Goal: Communication & Community: Answer question/provide support

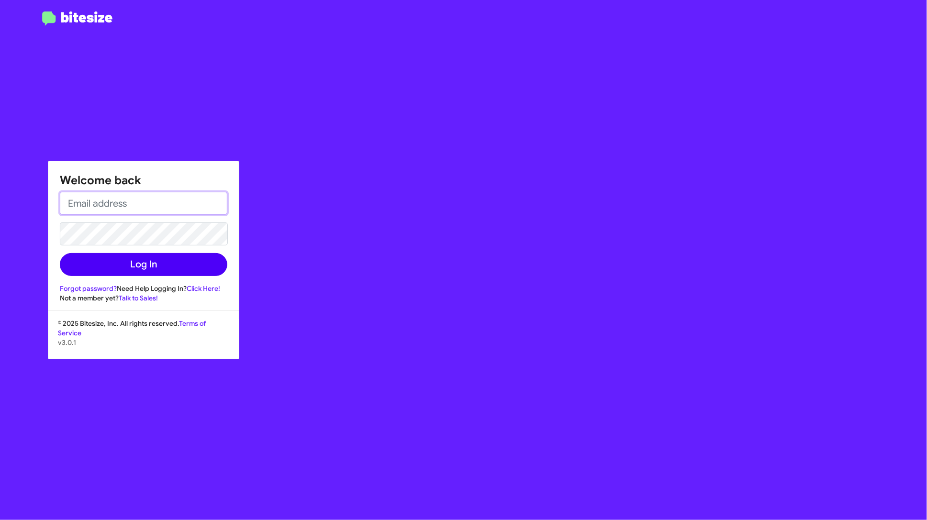
type input "[PERSON_NAME][EMAIL_ADDRESS][DOMAIN_NAME]"
click at [168, 263] on button "Log In" at bounding box center [143, 264] width 167 height 23
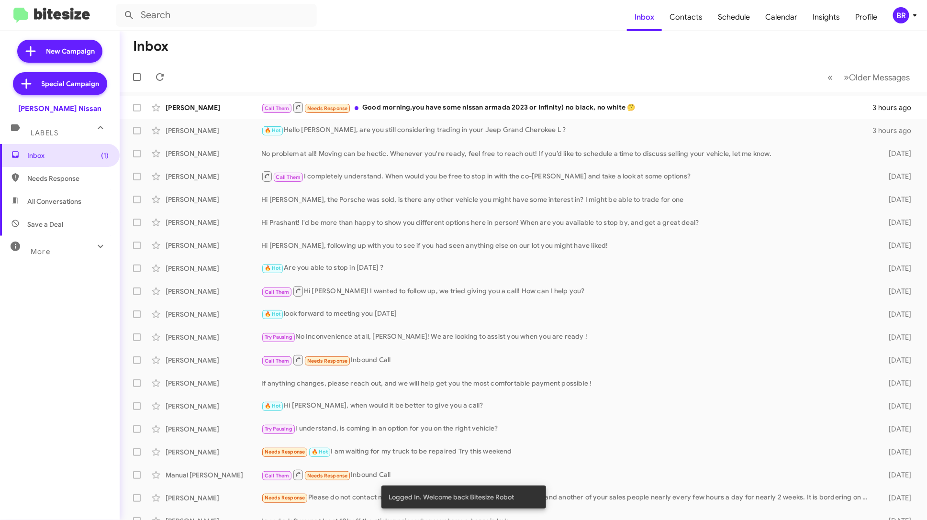
click at [903, 17] on div "BR" at bounding box center [901, 15] width 16 height 16
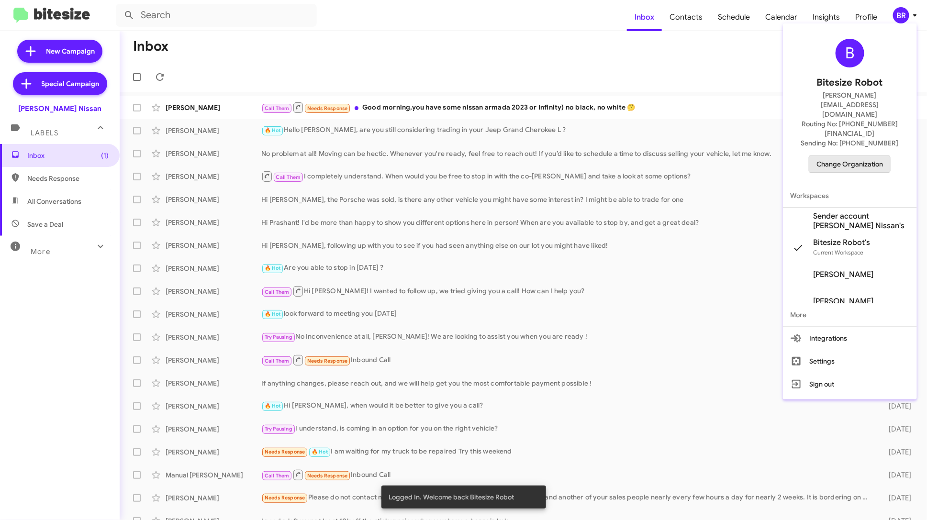
click at [847, 156] on span "Change Organization" at bounding box center [849, 164] width 67 height 16
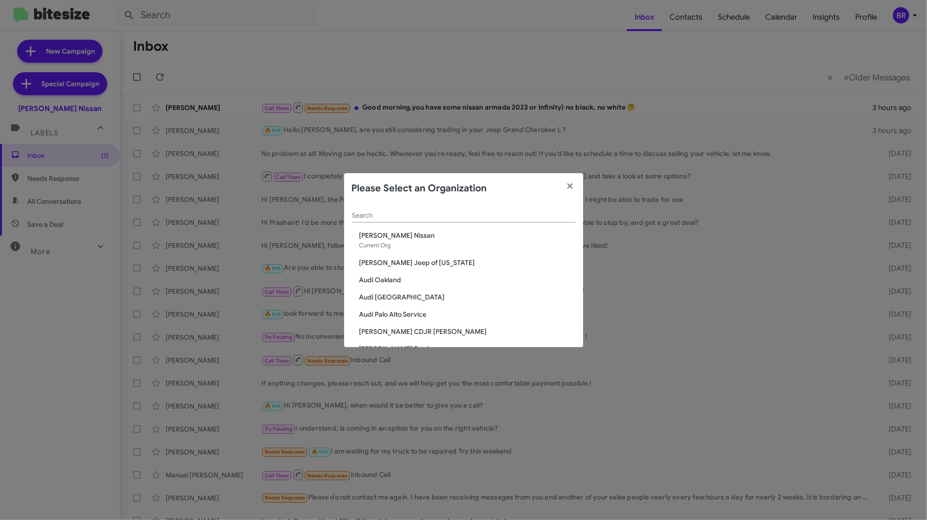
click at [461, 217] on input "Search" at bounding box center [464, 216] width 224 height 8
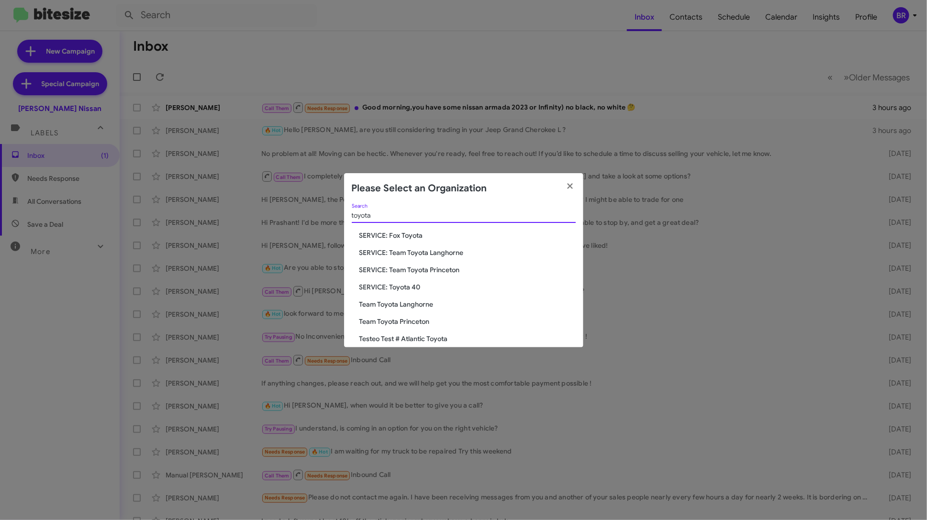
scroll to position [80, 0]
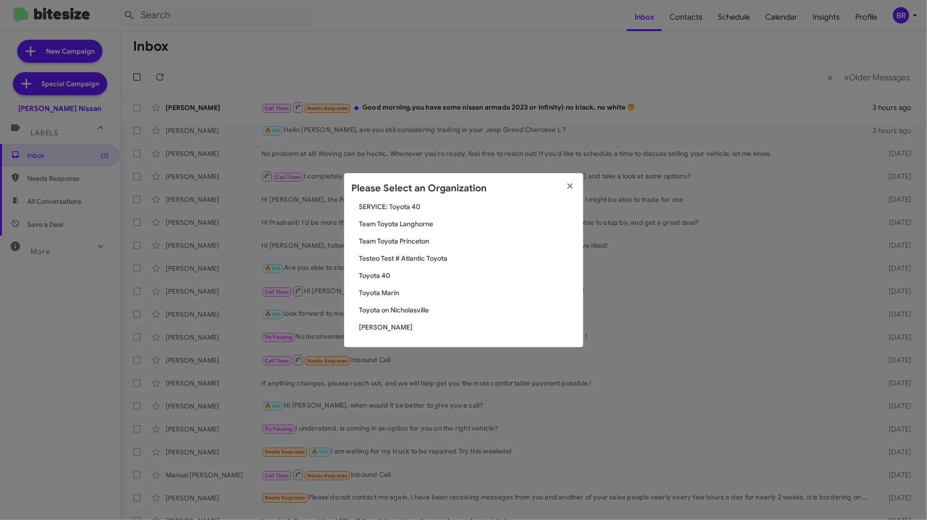
type input "toyota"
click at [391, 288] on span "Toyota Marin" at bounding box center [467, 293] width 216 height 10
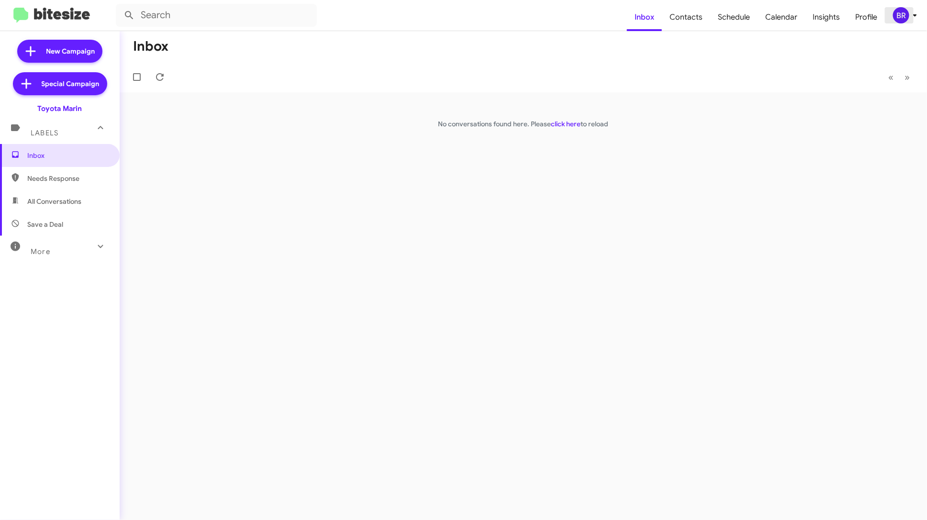
click at [905, 20] on div "BR" at bounding box center [901, 15] width 16 height 16
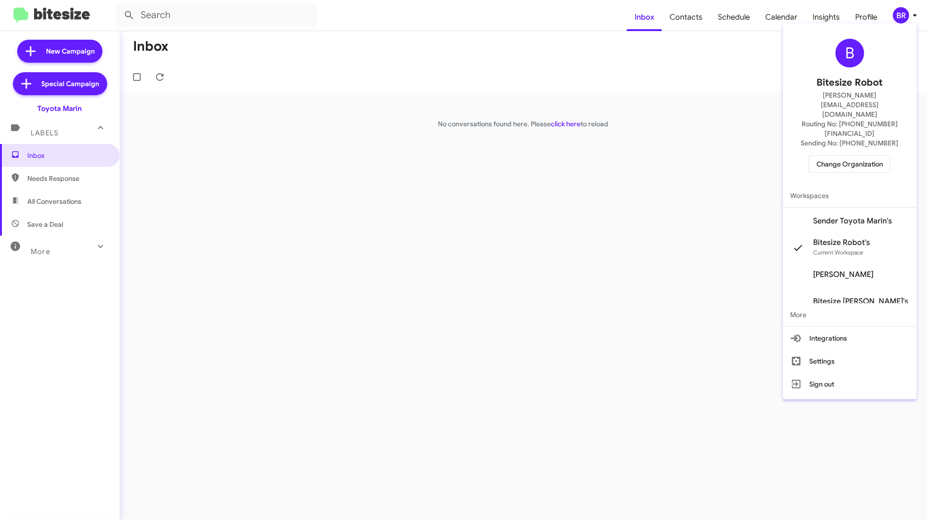
click at [851, 216] on span "Sender Toyota Marin's" at bounding box center [852, 221] width 79 height 10
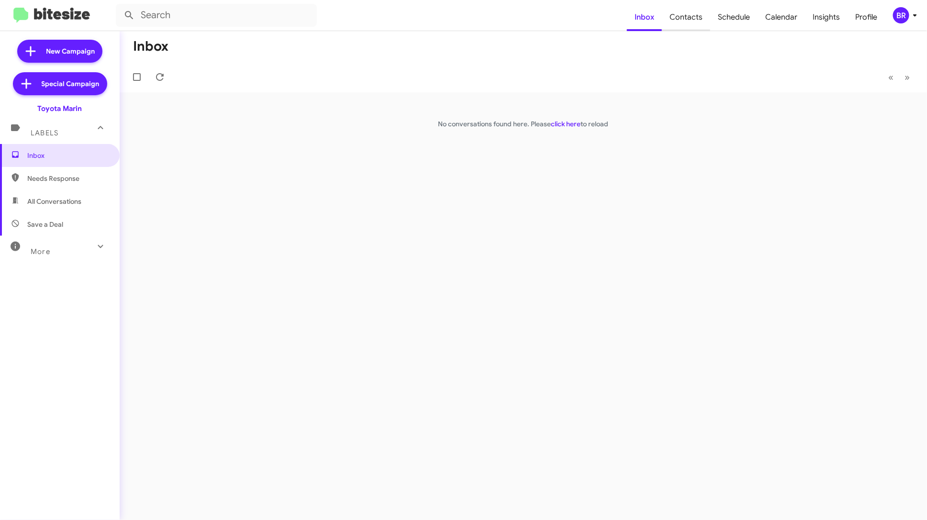
click at [691, 17] on span "Contacts" at bounding box center [686, 17] width 48 height 28
type input "in:groups"
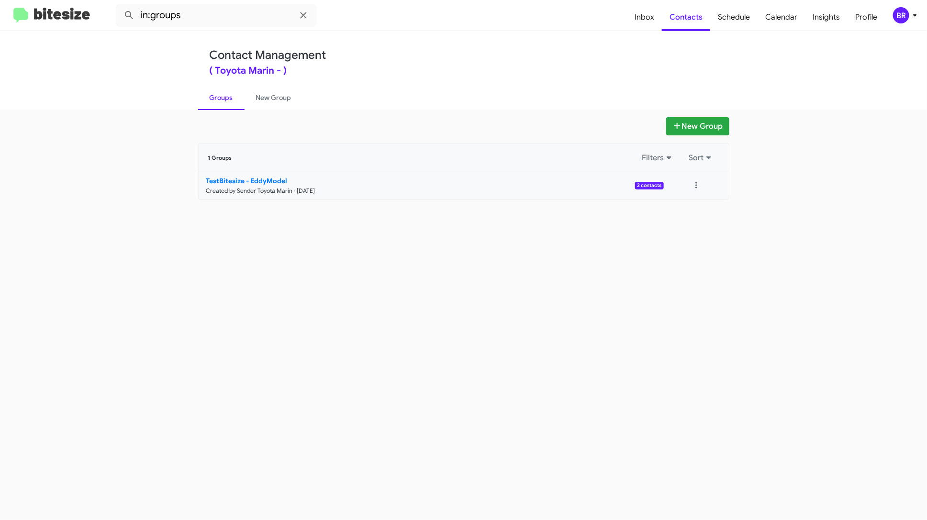
click at [444, 195] on link "TestBitesize - EddyModel Created by Sender Toyota Marin · [DATE] 2 contacts" at bounding box center [431, 185] width 465 height 27
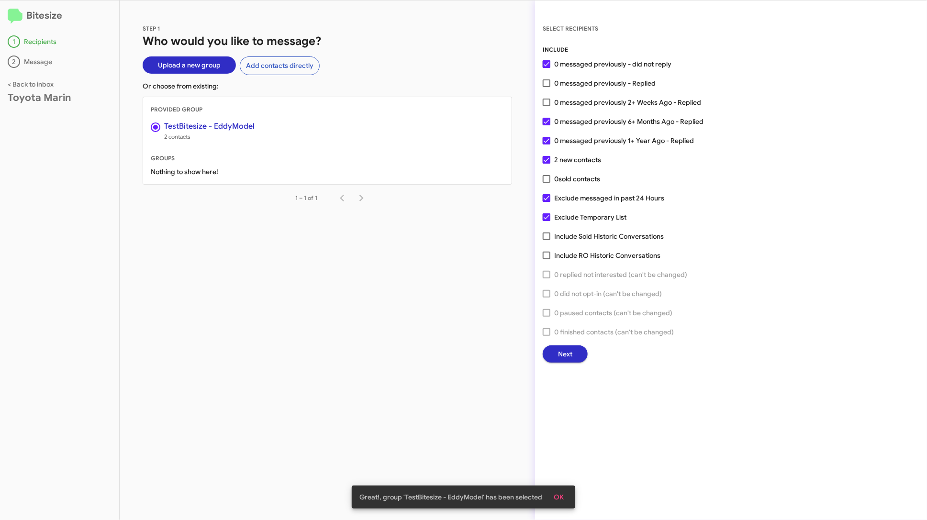
click at [570, 349] on span "Next" at bounding box center [565, 353] width 14 height 17
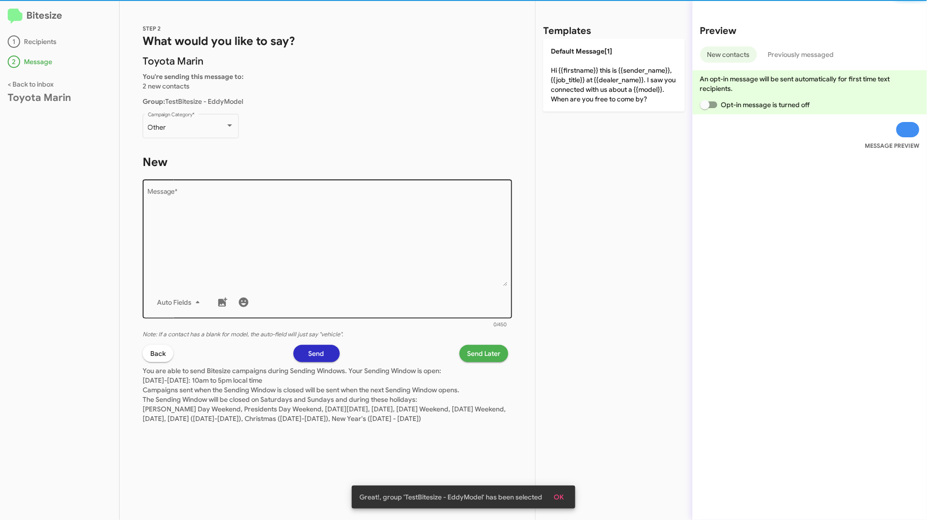
click at [386, 214] on textarea "Message *" at bounding box center [327, 238] width 359 height 98
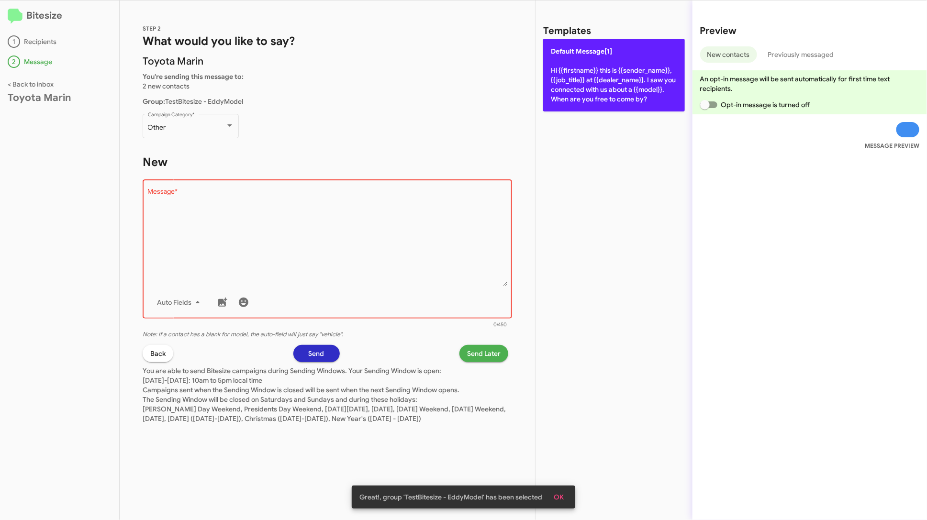
click at [639, 69] on p "Default Message[1] Hi {{firstname}} this is {{sender_name}}, {{job_title}} at {…" at bounding box center [614, 75] width 142 height 73
type textarea "Hi {{firstname}} this is {{sender_name}}, {{job_title}} at {{dealer_name}}. I s…"
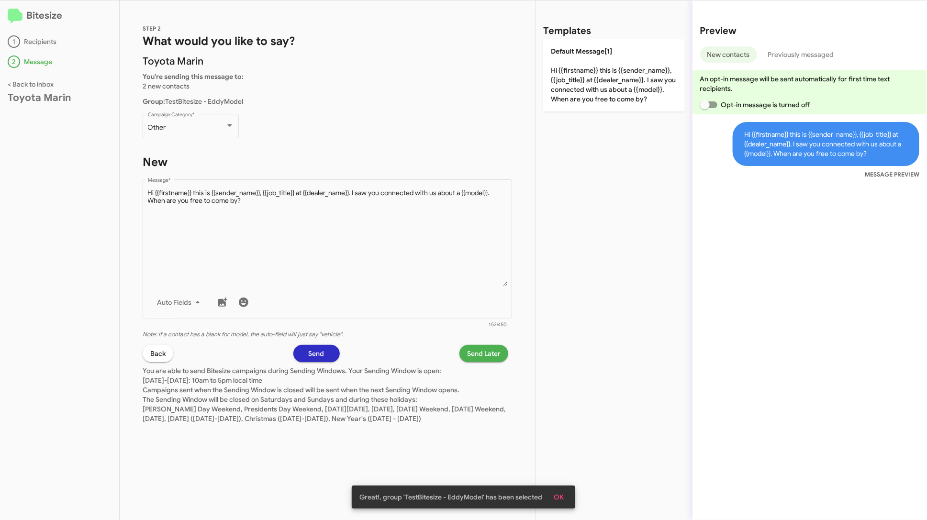
click at [321, 348] on span "Send" at bounding box center [317, 353] width 16 height 17
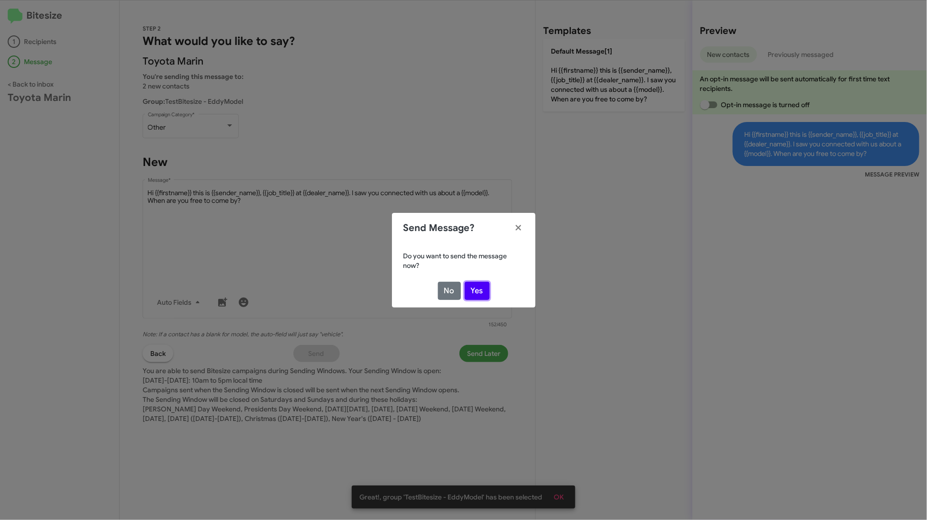
click at [481, 293] on button "Yes" at bounding box center [477, 291] width 25 height 18
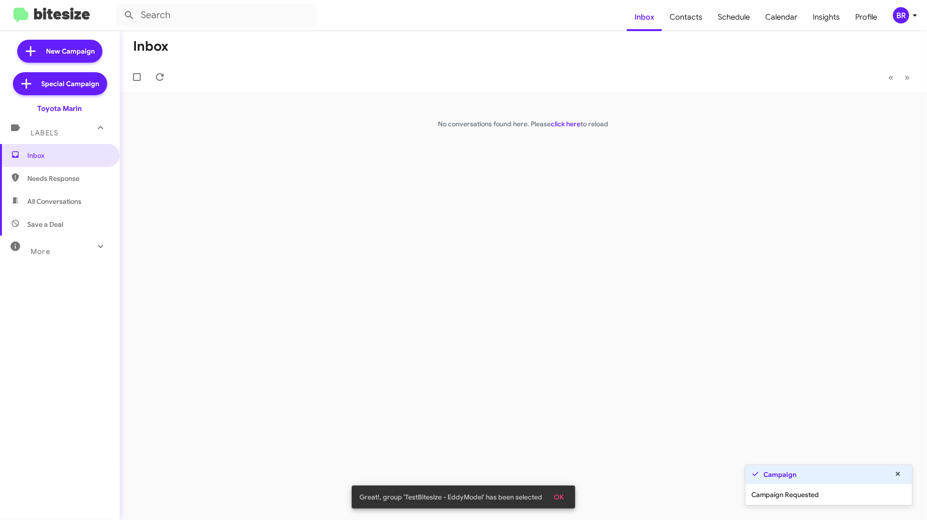
click at [911, 25] on mat-toolbar "Inbox Contacts Schedule Calendar Insights Profile BR" at bounding box center [463, 15] width 927 height 31
click at [908, 20] on span "BR" at bounding box center [906, 15] width 29 height 16
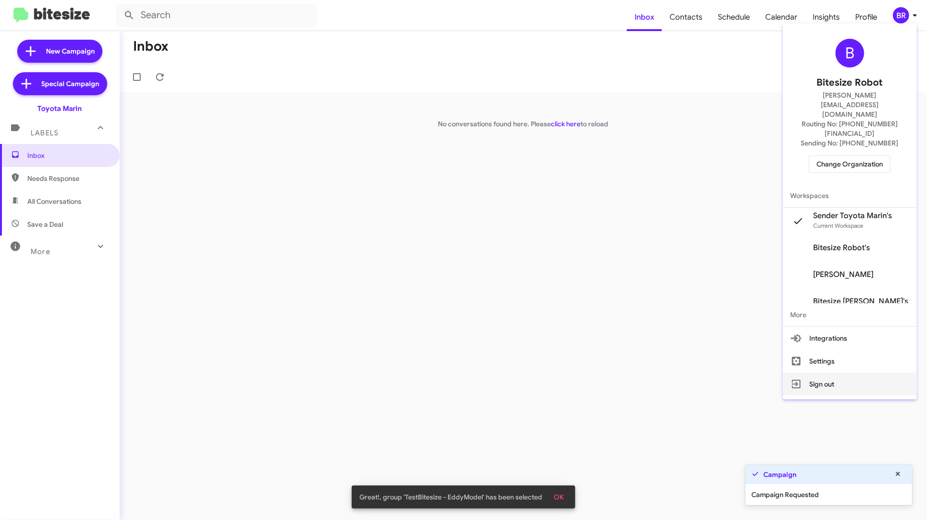
click at [855, 373] on button "Sign out" at bounding box center [850, 384] width 134 height 23
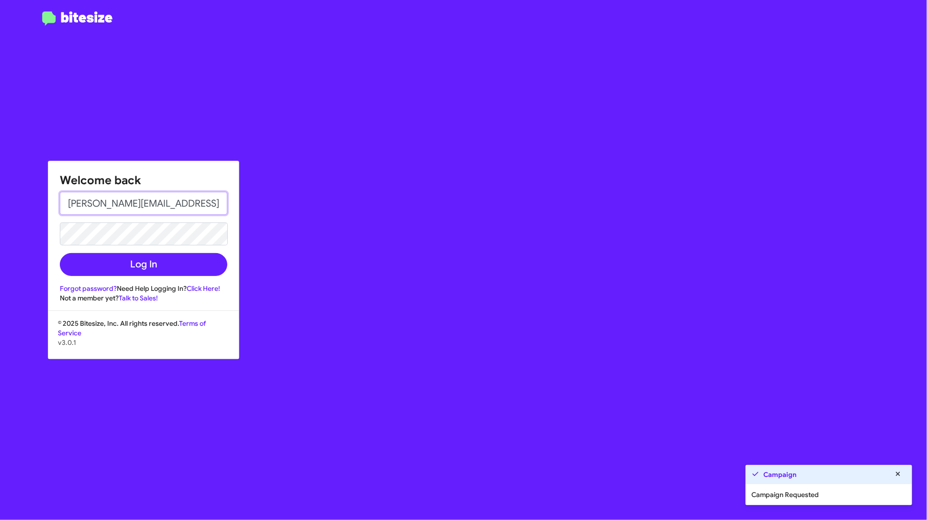
click at [225, 202] on input "[PERSON_NAME][EMAIL_ADDRESS][DOMAIN_NAME]" at bounding box center [143, 203] width 167 height 23
click at [196, 261] on button "Log In" at bounding box center [143, 264] width 167 height 23
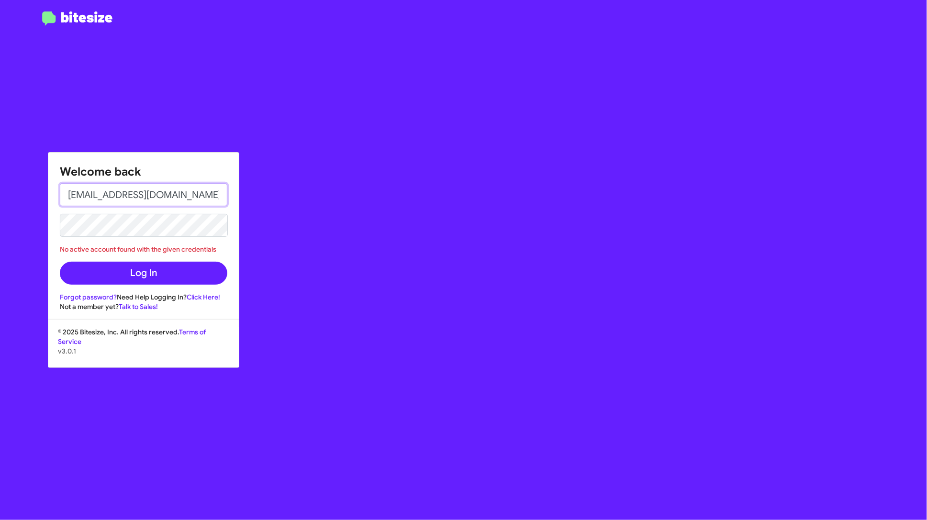
click at [186, 202] on input "[EMAIL_ADDRESS][DOMAIN_NAME]" at bounding box center [143, 194] width 167 height 23
click at [513, 391] on div "Welcome back [EMAIL_ADDRESS][DOMAIN_NAME] No active account found with the give…" at bounding box center [541, 260] width 772 height 520
click at [155, 189] on input "[EMAIL_ADDRESS][DOMAIN_NAME]" at bounding box center [143, 194] width 167 height 23
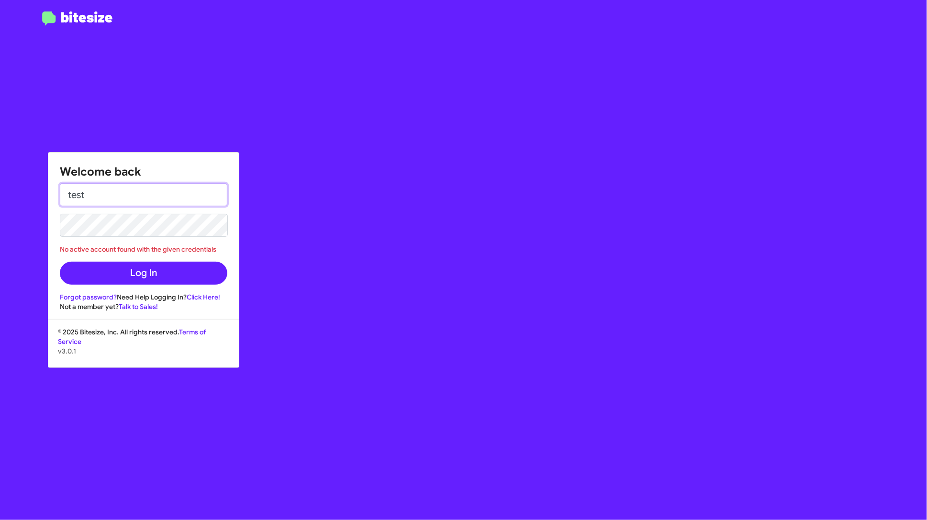
click at [174, 192] on input "test" at bounding box center [143, 194] width 167 height 23
paste input "711216"
type input "7"
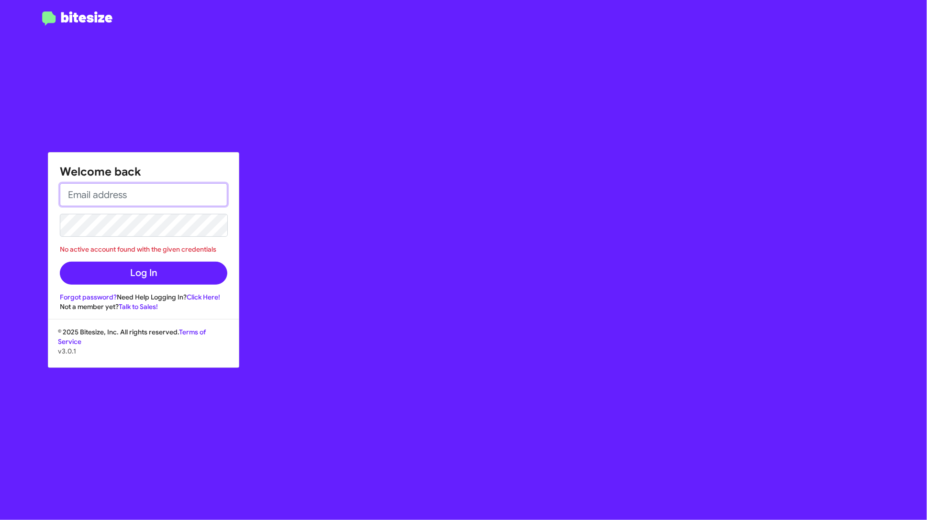
paste input "[EMAIL_ADDRESS][DOMAIN_NAME]"
type input "[EMAIL_ADDRESS][DOMAIN_NAME]"
click at [60, 262] on button "Log In" at bounding box center [143, 273] width 167 height 23
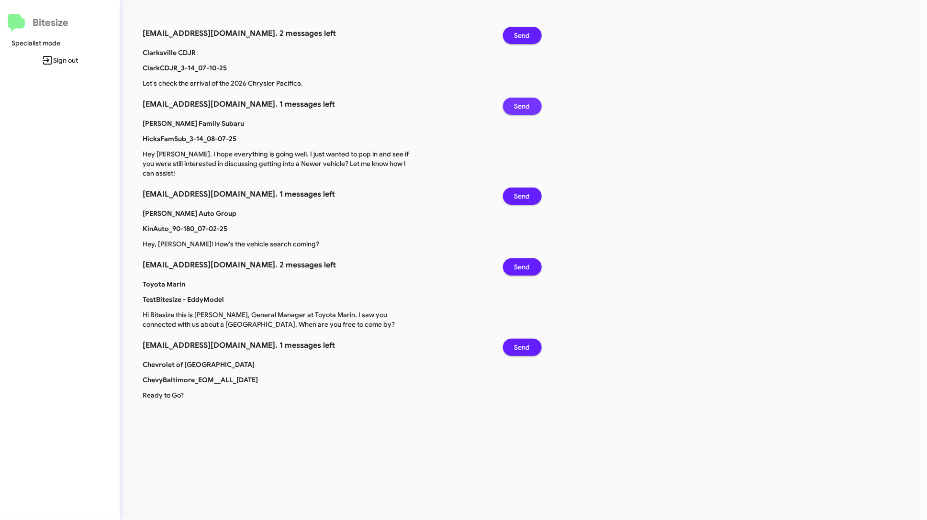
click at [529, 106] on span "Send" at bounding box center [522, 106] width 16 height 17
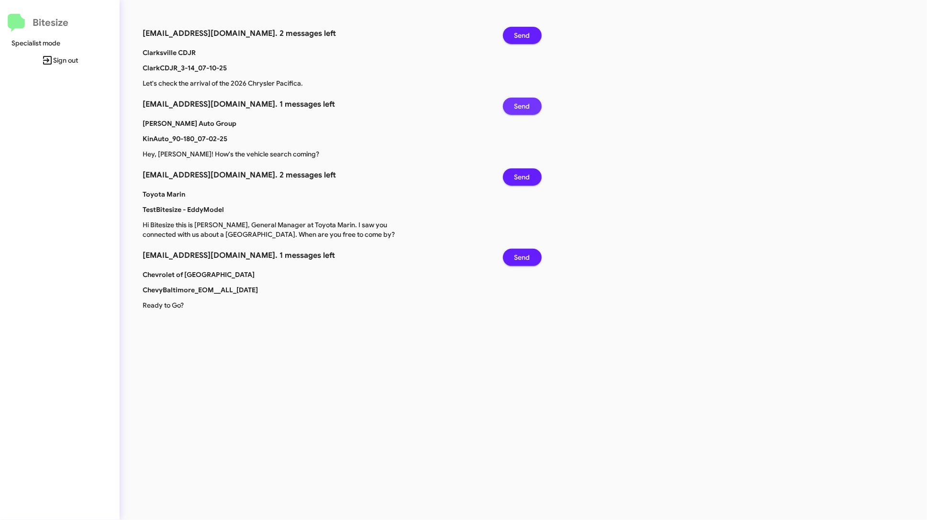
click at [529, 103] on span "Send" at bounding box center [522, 106] width 16 height 17
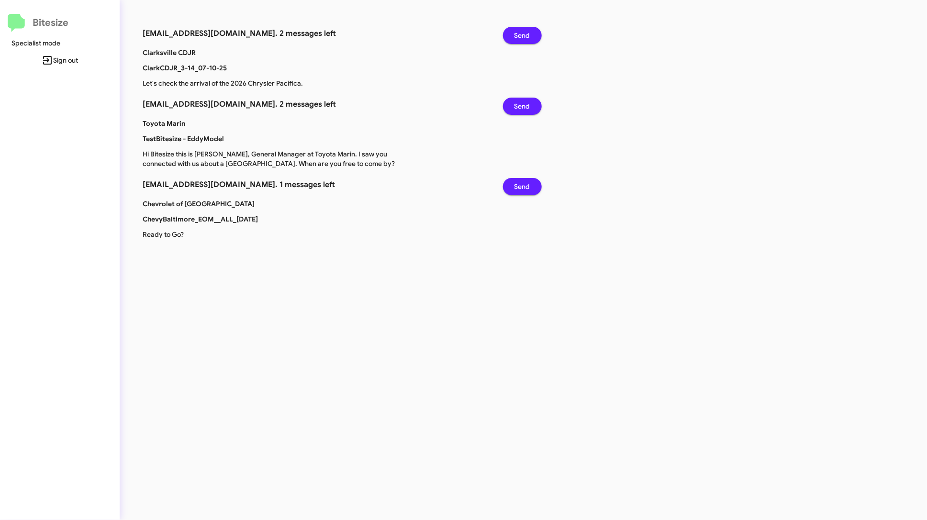
click at [527, 32] on span "Send" at bounding box center [522, 35] width 16 height 17
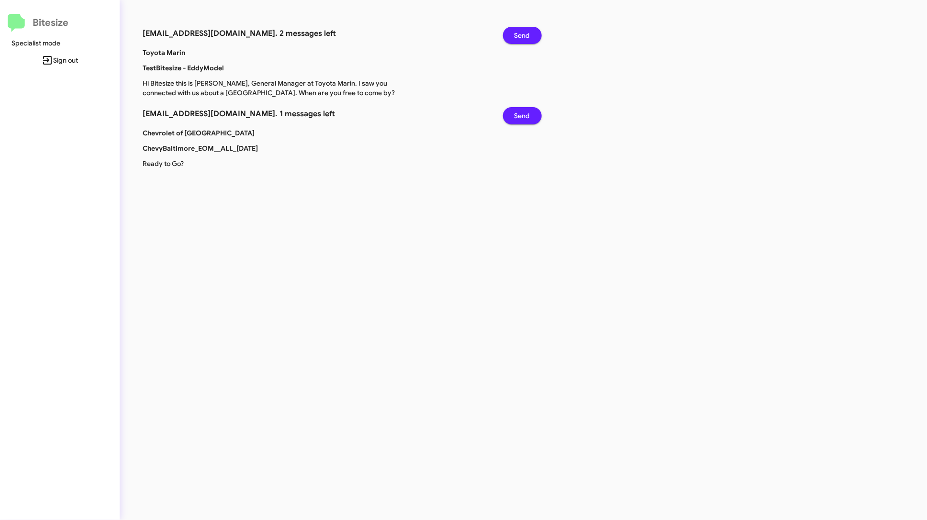
click at [522, 33] on span "Send" at bounding box center [522, 35] width 16 height 17
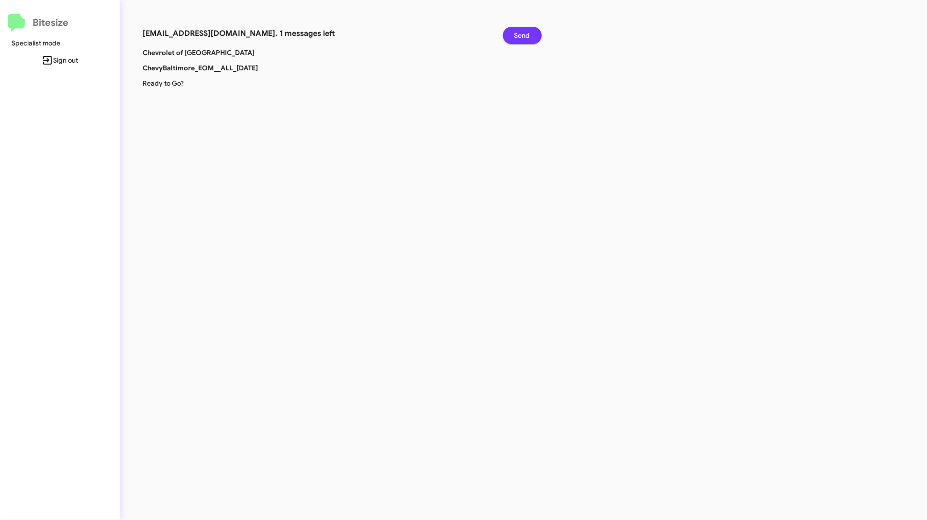
click at [522, 33] on span "Send" at bounding box center [522, 35] width 16 height 17
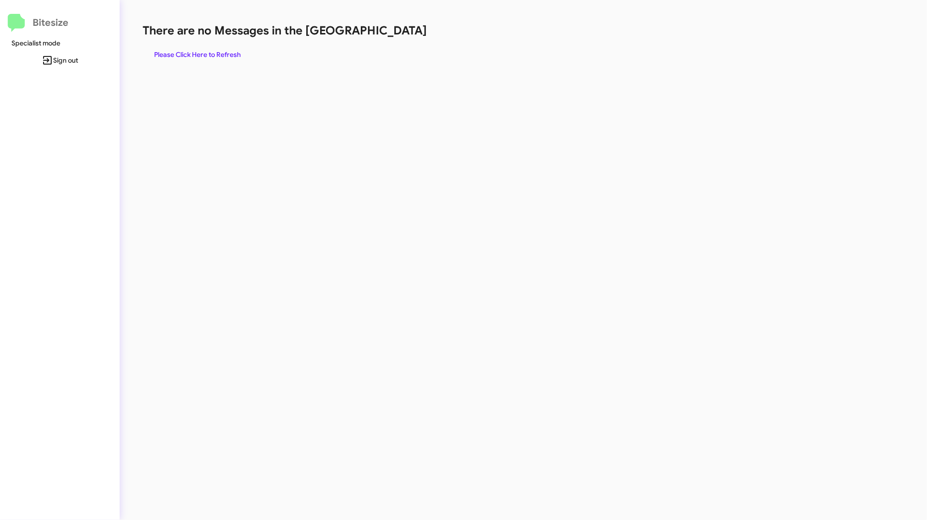
click at [60, 64] on span "Sign out" at bounding box center [60, 60] width 104 height 17
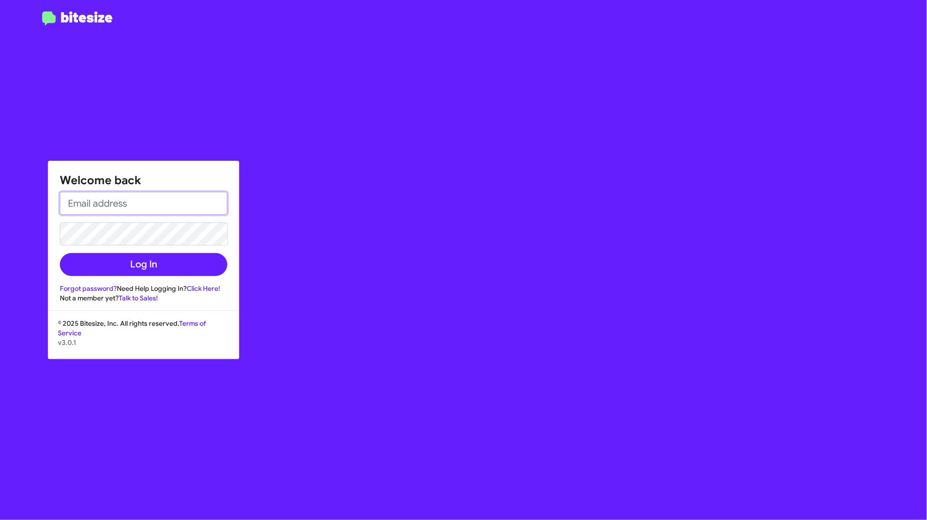
type input "[PERSON_NAME][EMAIL_ADDRESS][DOMAIN_NAME]"
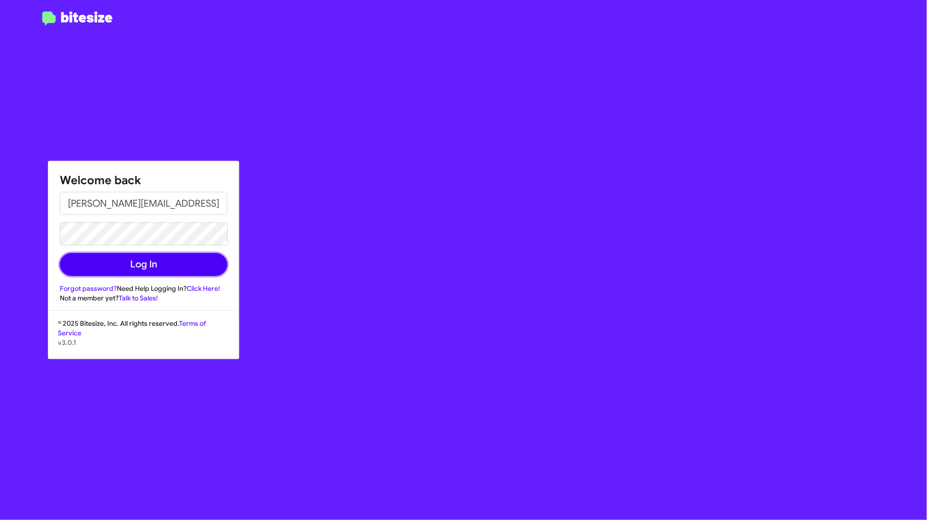
click at [170, 260] on button "Log In" at bounding box center [143, 264] width 167 height 23
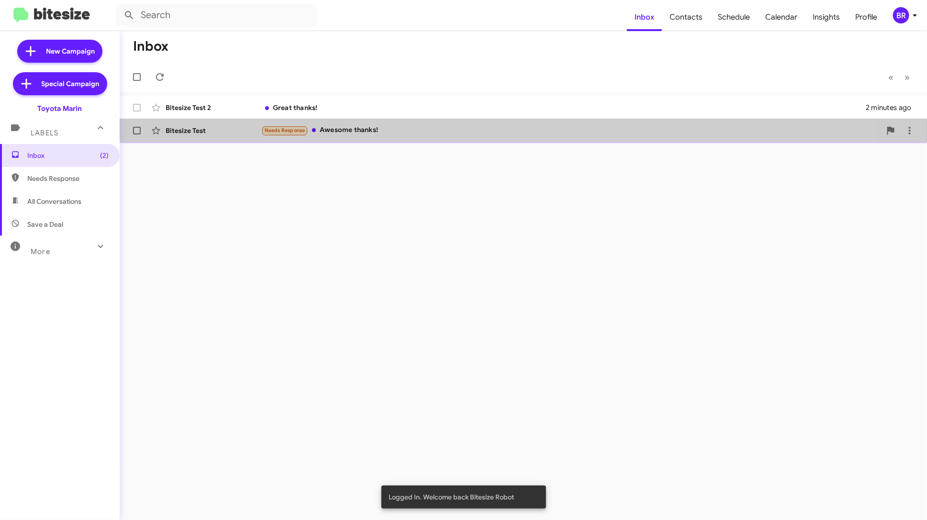
click at [415, 133] on div "Needs Response Awesome thanks!" at bounding box center [571, 130] width 620 height 11
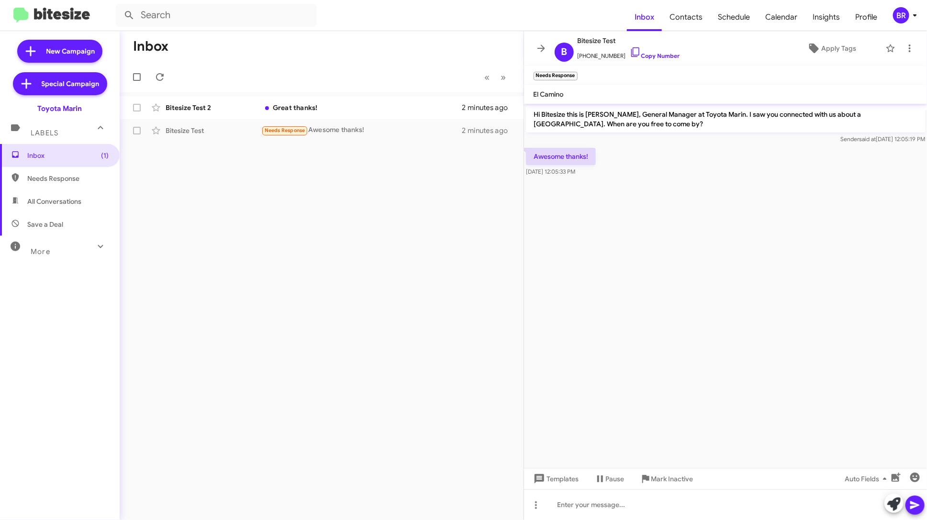
drag, startPoint x: 590, startPoint y: 157, endPoint x: 534, endPoint y: 156, distance: 55.5
click at [534, 156] on p "Awesome thanks!" at bounding box center [561, 156] width 70 height 17
copy p "Awesome thanks!"
click at [577, 73] on span "×" at bounding box center [576, 71] width 8 height 11
click at [539, 504] on icon at bounding box center [535, 505] width 11 height 11
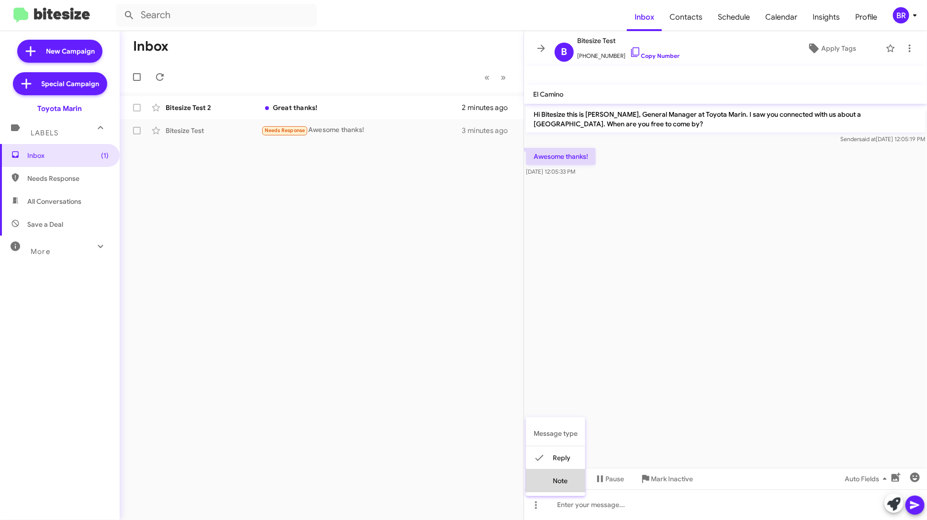
click at [555, 490] on button "note" at bounding box center [555, 480] width 59 height 23
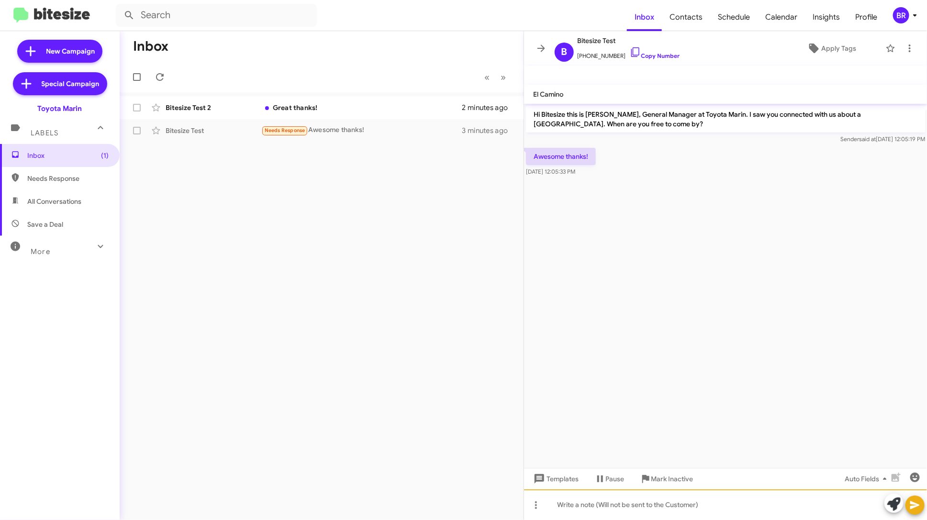
click at [563, 505] on div at bounding box center [725, 505] width 403 height 31
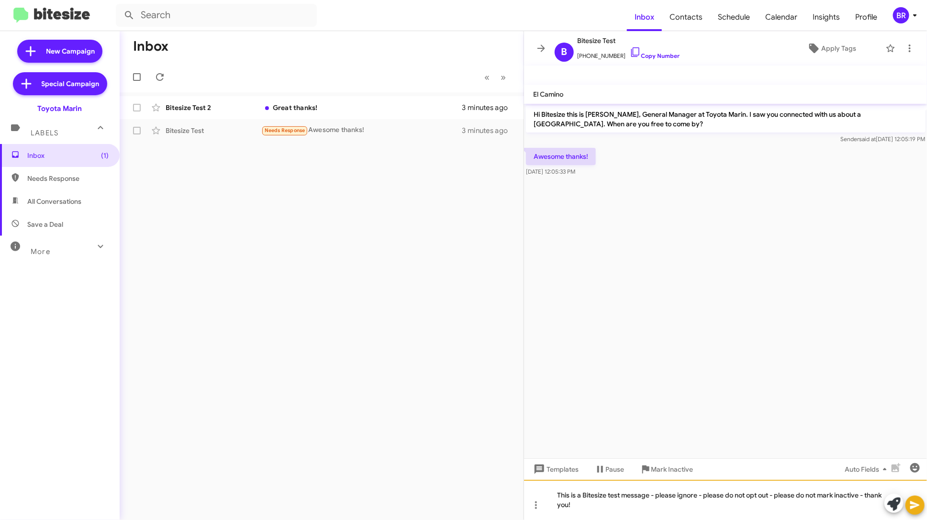
drag, startPoint x: 597, startPoint y: 504, endPoint x: 543, endPoint y: 495, distance: 54.8
click at [543, 495] on div "This is a Bitesize test message - please ignore - please do not opt out - pleas…" at bounding box center [725, 500] width 403 height 40
copy div "This is a Bitesize test message - please ignore - please do not opt out - pleas…"
click at [917, 505] on icon at bounding box center [914, 505] width 9 height 8
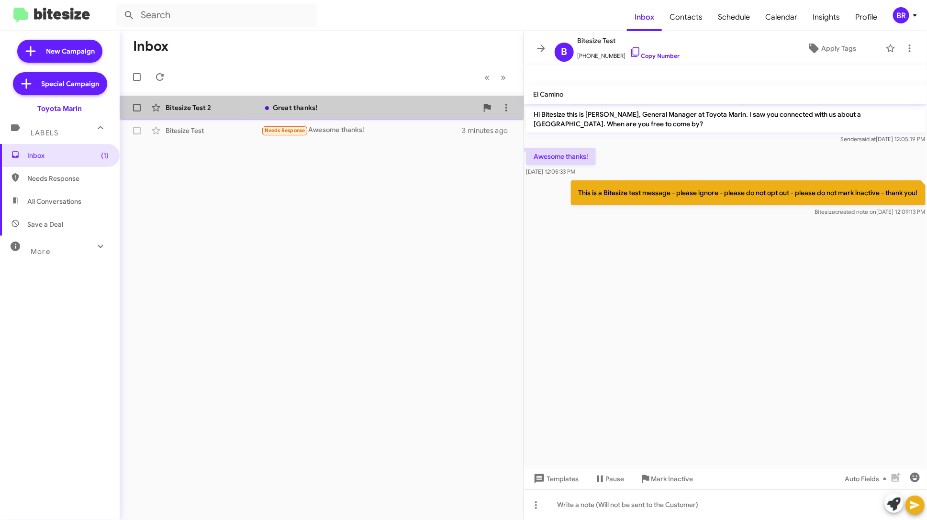
click at [420, 111] on div "Great thanks!" at bounding box center [369, 108] width 216 height 10
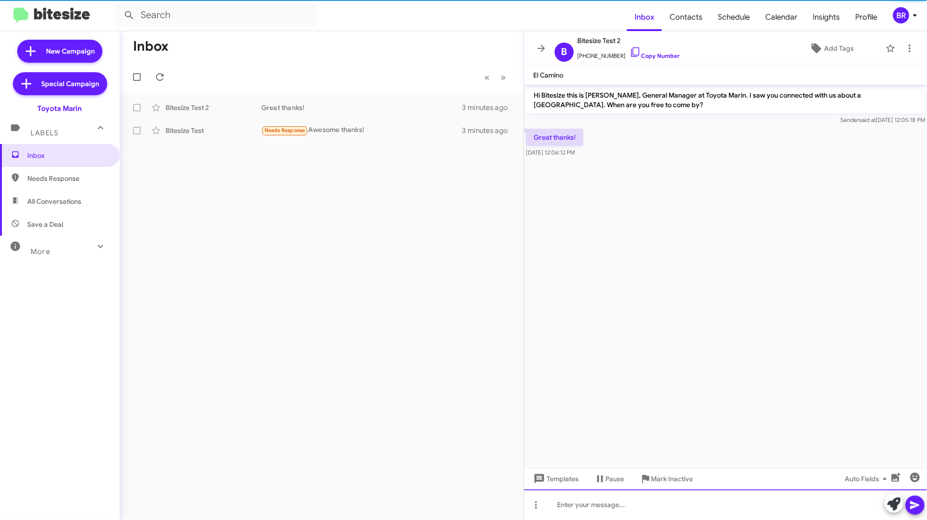
click at [630, 510] on div at bounding box center [725, 505] width 403 height 31
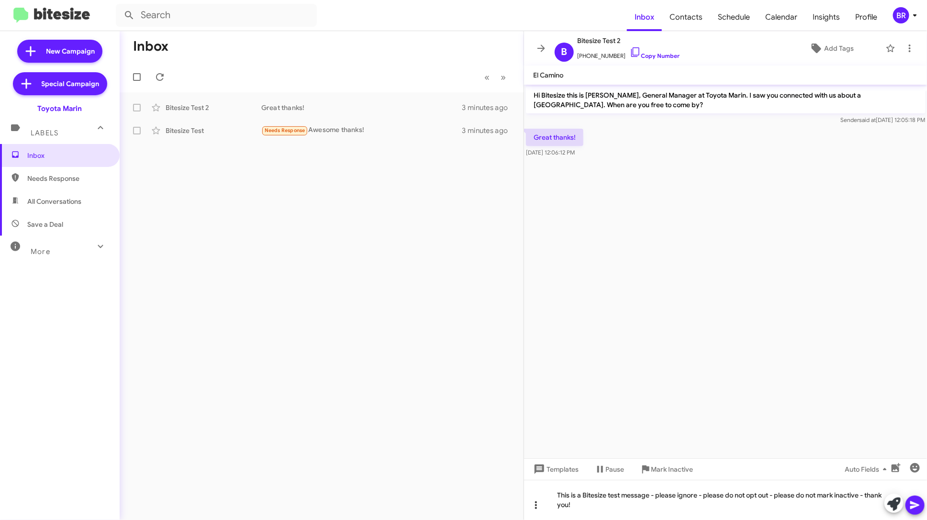
click at [537, 505] on icon at bounding box center [535, 505] width 11 height 11
click at [560, 483] on button "note" at bounding box center [555, 480] width 59 height 23
click at [913, 508] on icon at bounding box center [914, 505] width 9 height 8
